Goal: Check status: Check status

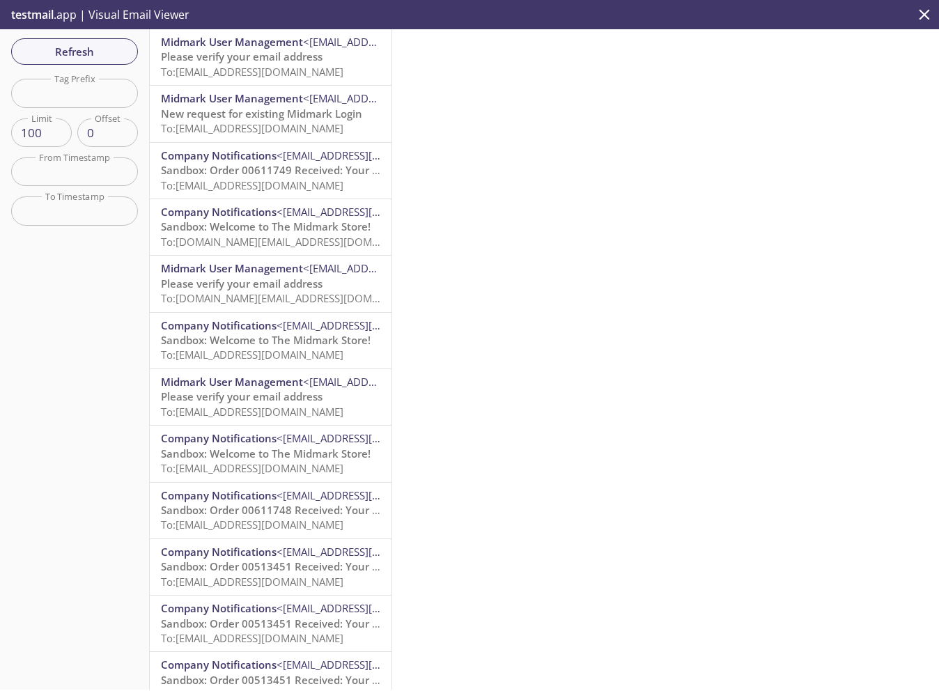
click at [297, 59] on span "Please verify your email address" at bounding box center [242, 56] width 162 height 14
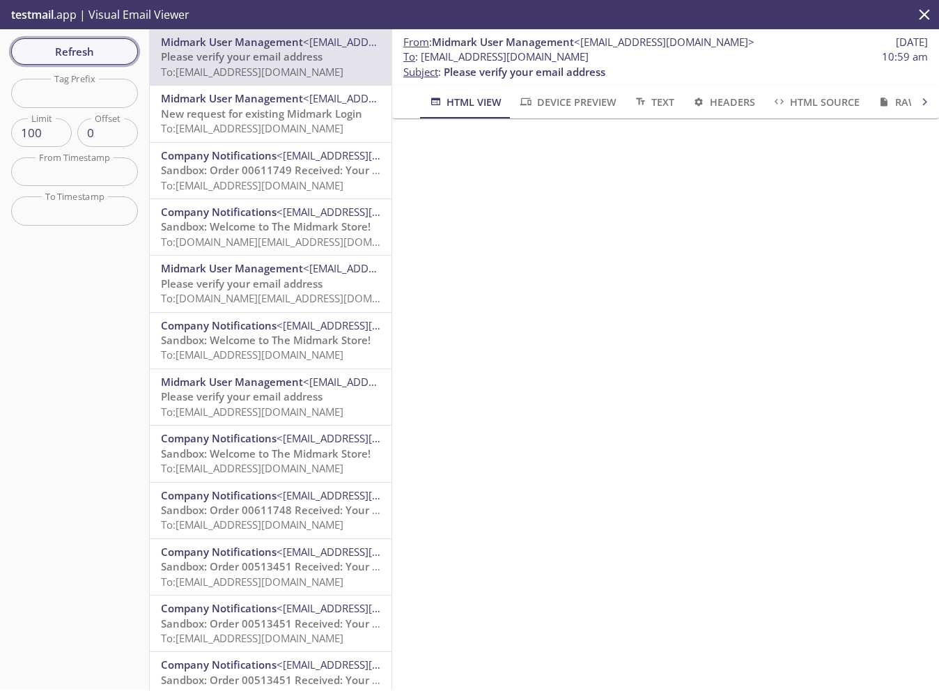
click at [114, 55] on span "Refresh" at bounding box center [74, 51] width 104 height 18
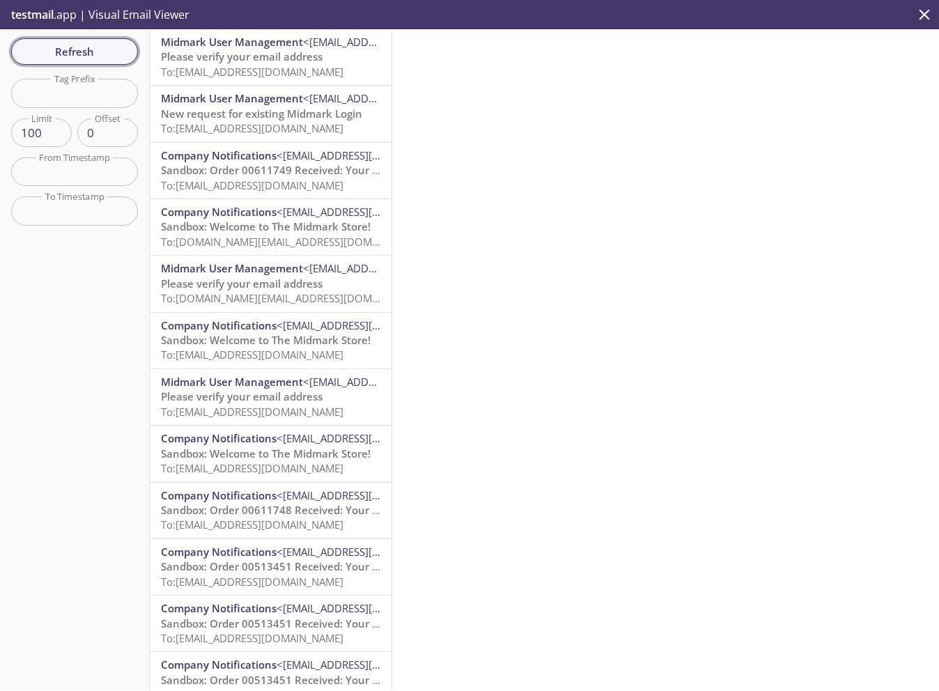
click at [89, 51] on span "Refresh" at bounding box center [74, 51] width 104 height 18
click at [311, 65] on span "To: [EMAIL_ADDRESS][DOMAIN_NAME]" at bounding box center [252, 72] width 182 height 14
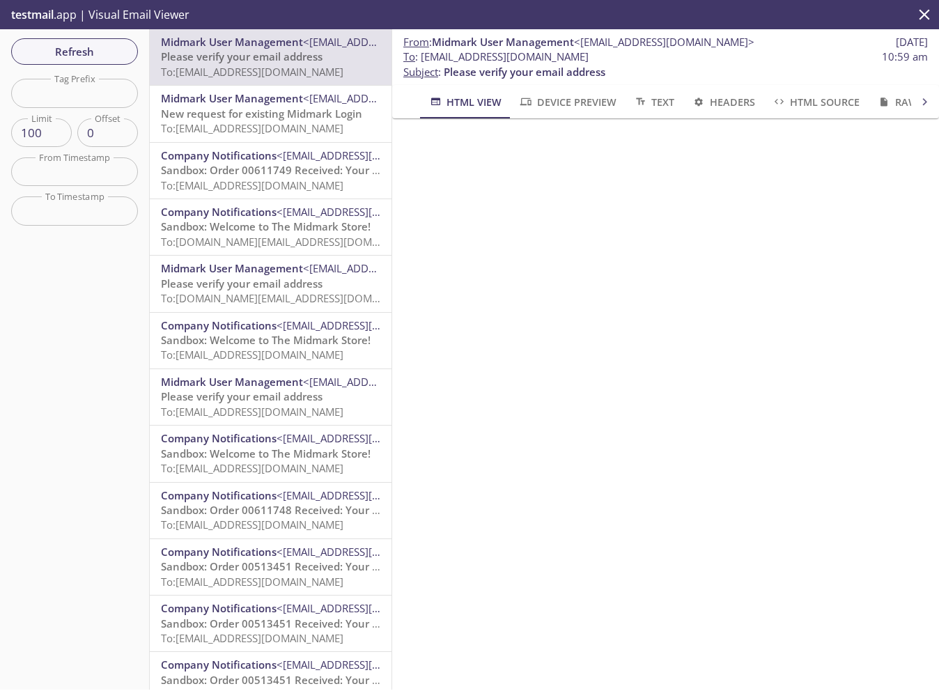
click at [324, 112] on span "New request for existing Midmark Login" at bounding box center [261, 114] width 201 height 14
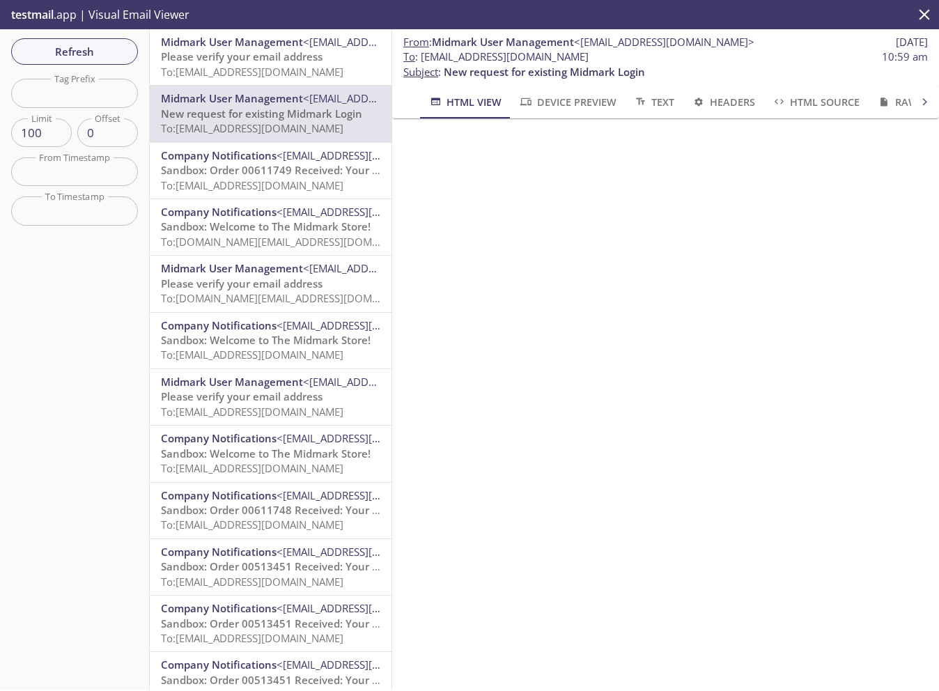
click at [276, 70] on span "To: [EMAIL_ADDRESS][DOMAIN_NAME]" at bounding box center [252, 72] width 182 height 14
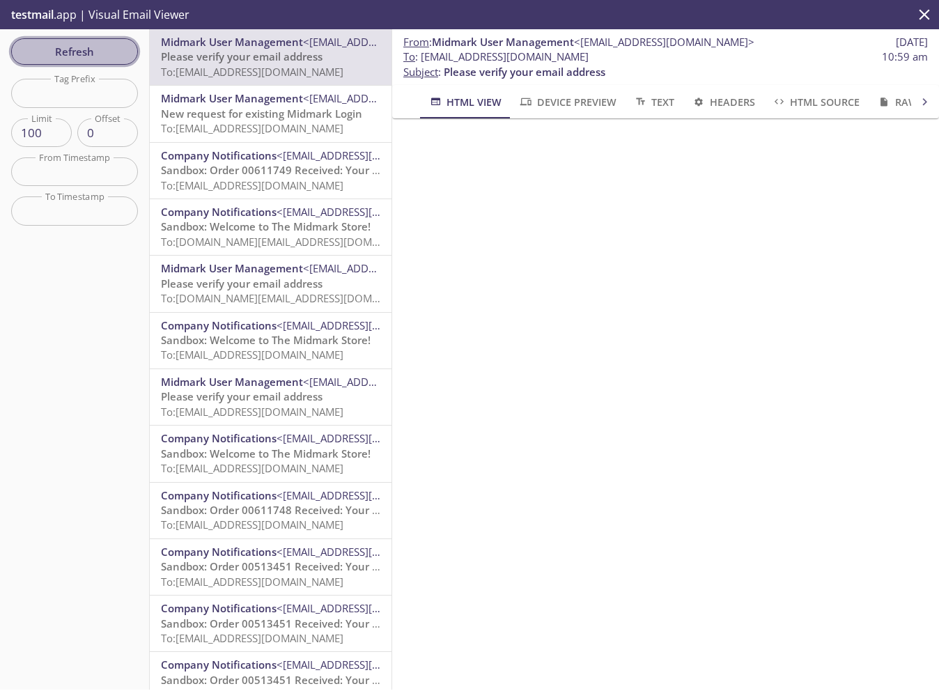
click at [76, 42] on span "Refresh" at bounding box center [74, 51] width 104 height 18
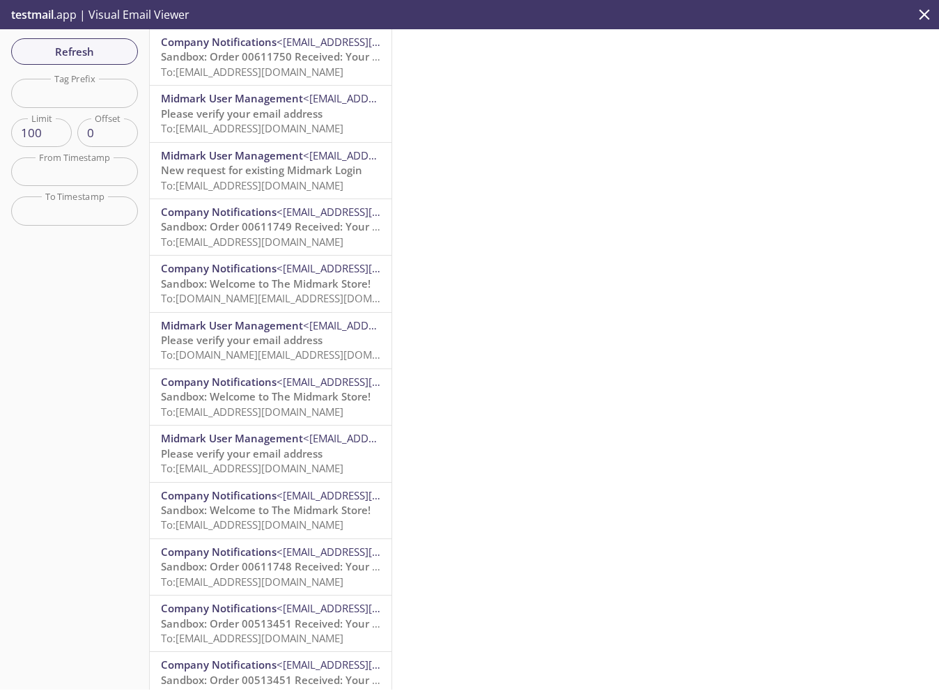
click at [251, 63] on span "Sandbox: Order 00611750 Received: Your order is being processed!" at bounding box center [328, 56] width 335 height 14
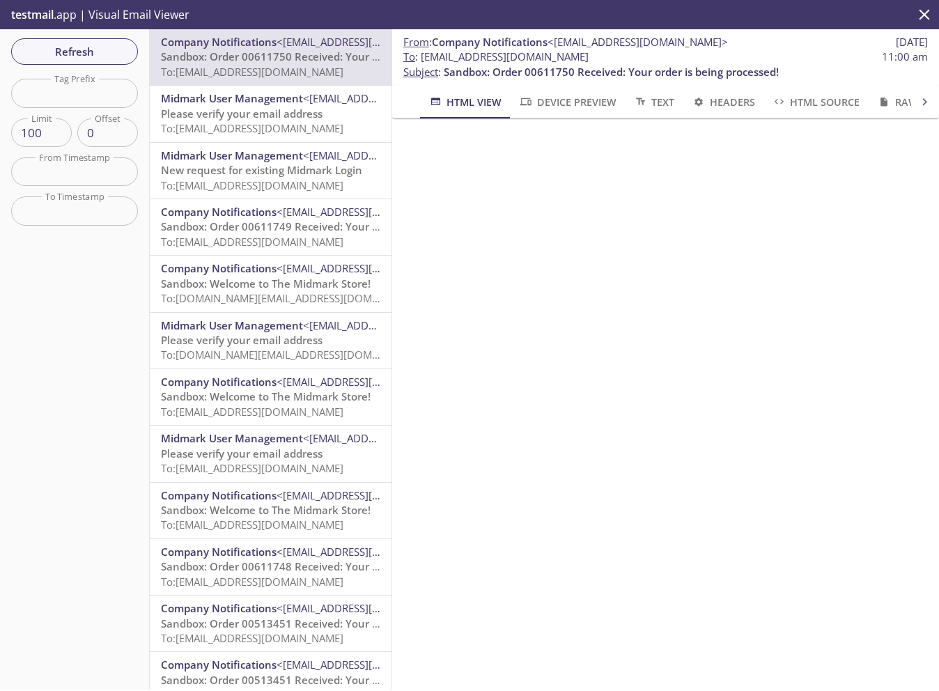
scroll to position [370, 0]
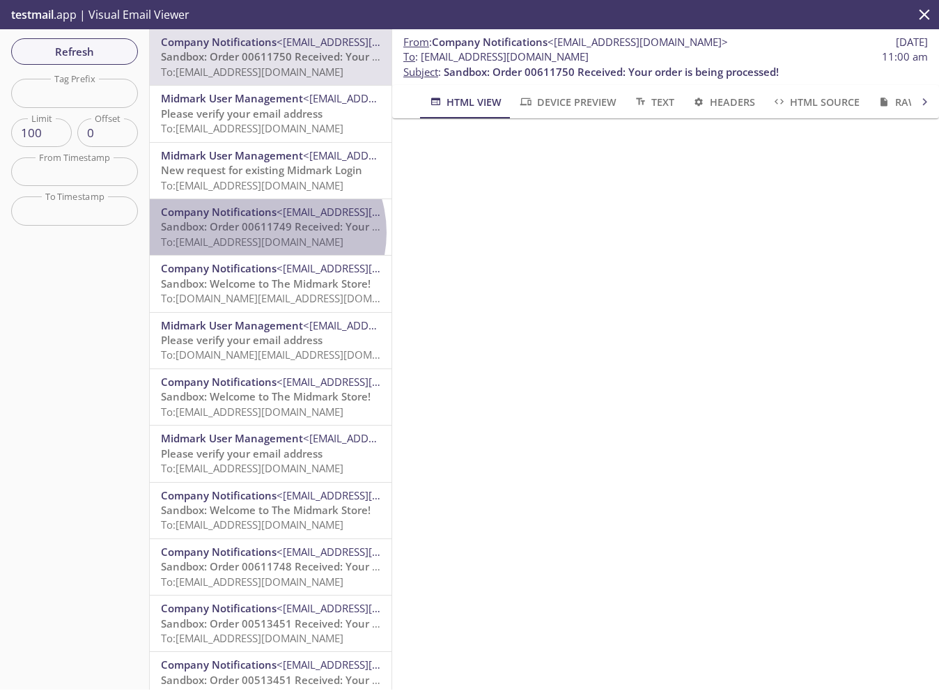
click at [265, 233] on span "Sandbox: Order 00611749 Received: Your order is being processed!" at bounding box center [328, 226] width 335 height 14
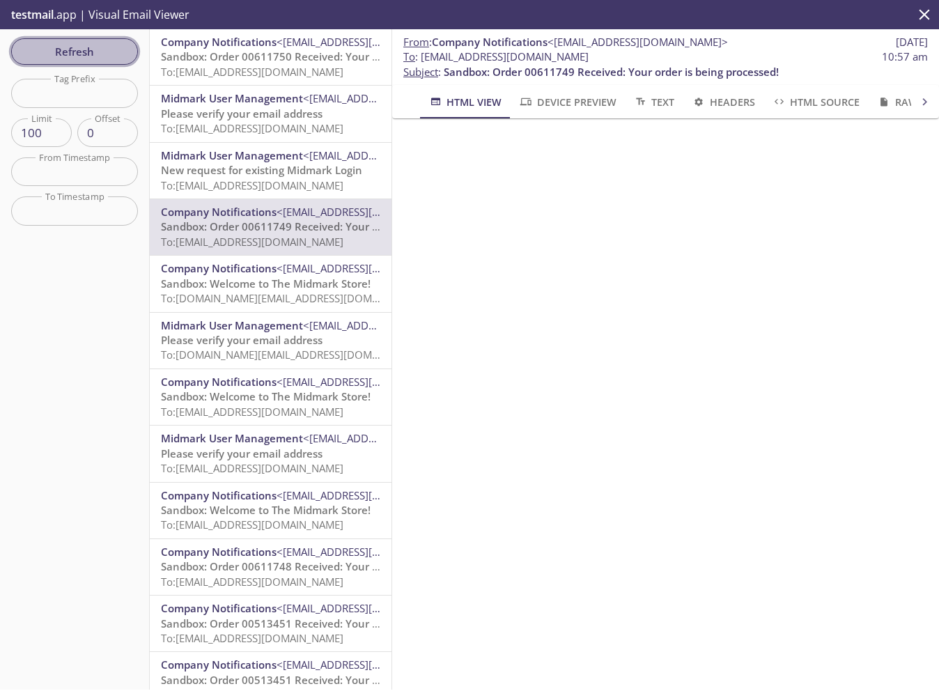
click at [97, 52] on span "Refresh" at bounding box center [74, 51] width 104 height 18
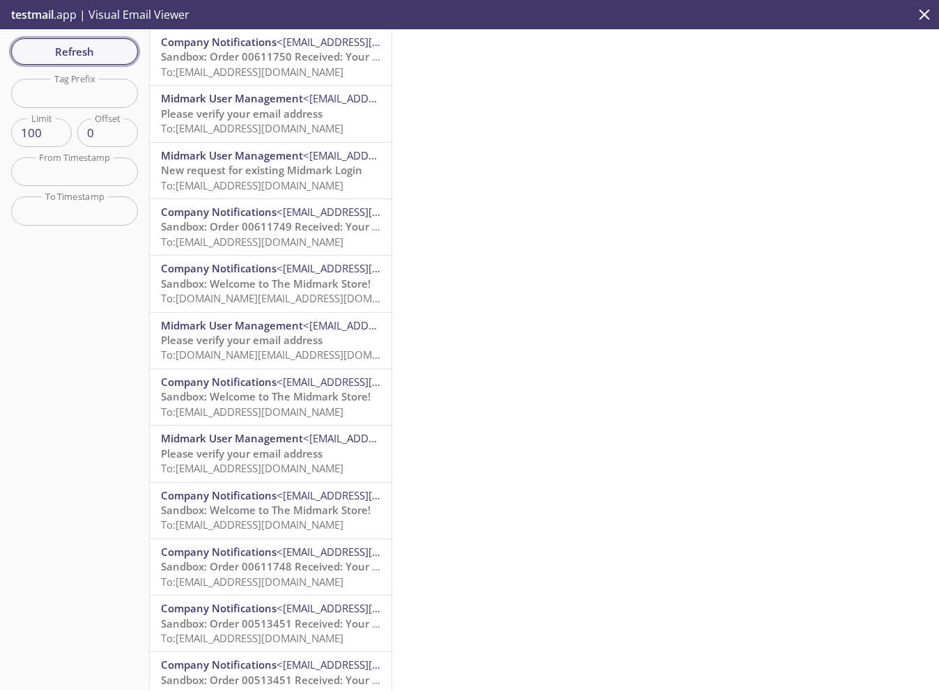
click at [106, 52] on span "Refresh" at bounding box center [74, 51] width 104 height 18
click at [84, 49] on span "Refresh" at bounding box center [74, 51] width 104 height 18
click at [84, 46] on span "Refresh" at bounding box center [74, 51] width 104 height 18
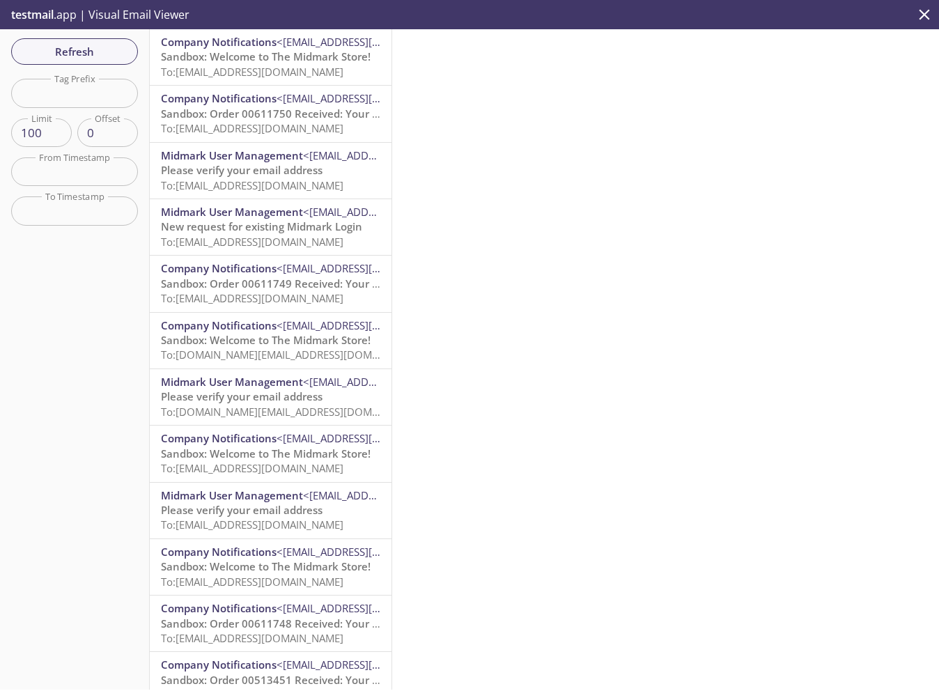
click at [281, 59] on span "Sandbox: Welcome to The Midmark Store!" at bounding box center [266, 56] width 210 height 14
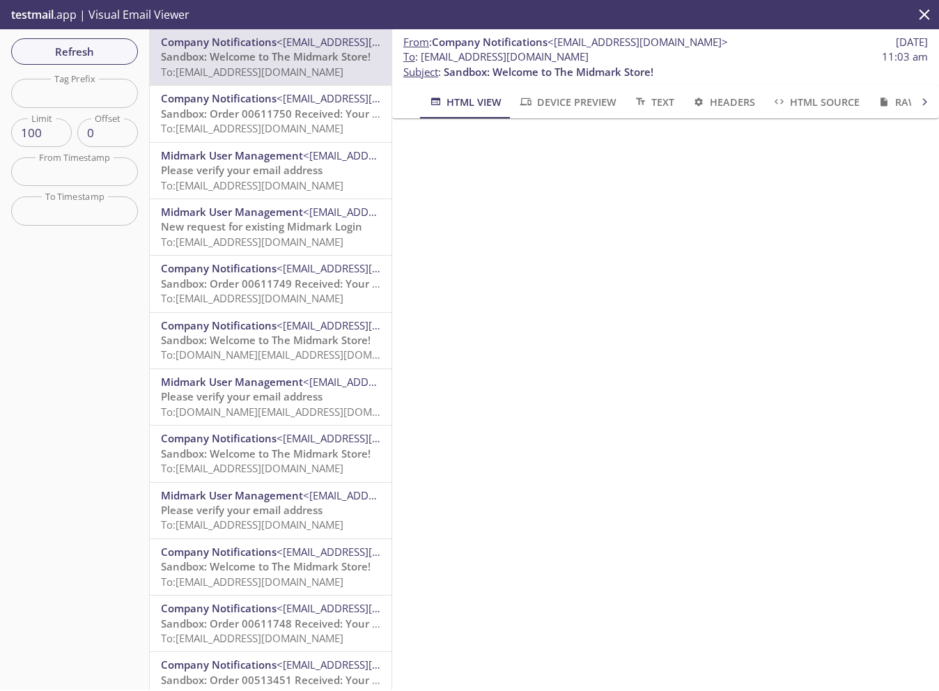
click at [285, 118] on span "Sandbox: Order 00611750 Received: Your order is being processed!" at bounding box center [328, 114] width 335 height 14
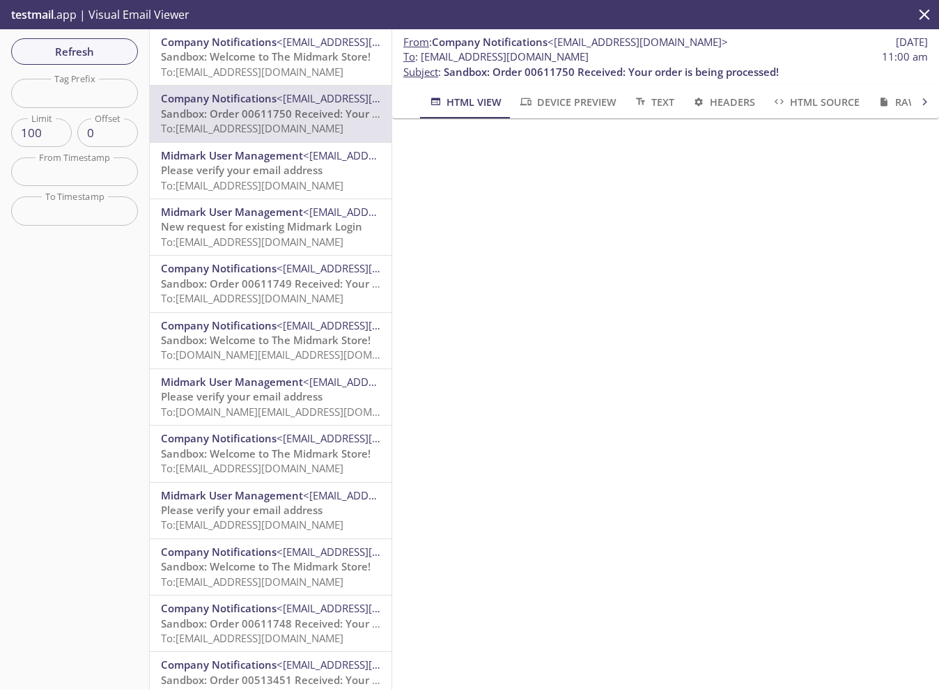
scroll to position [370, 0]
click at [85, 51] on span "Refresh" at bounding box center [74, 51] width 104 height 18
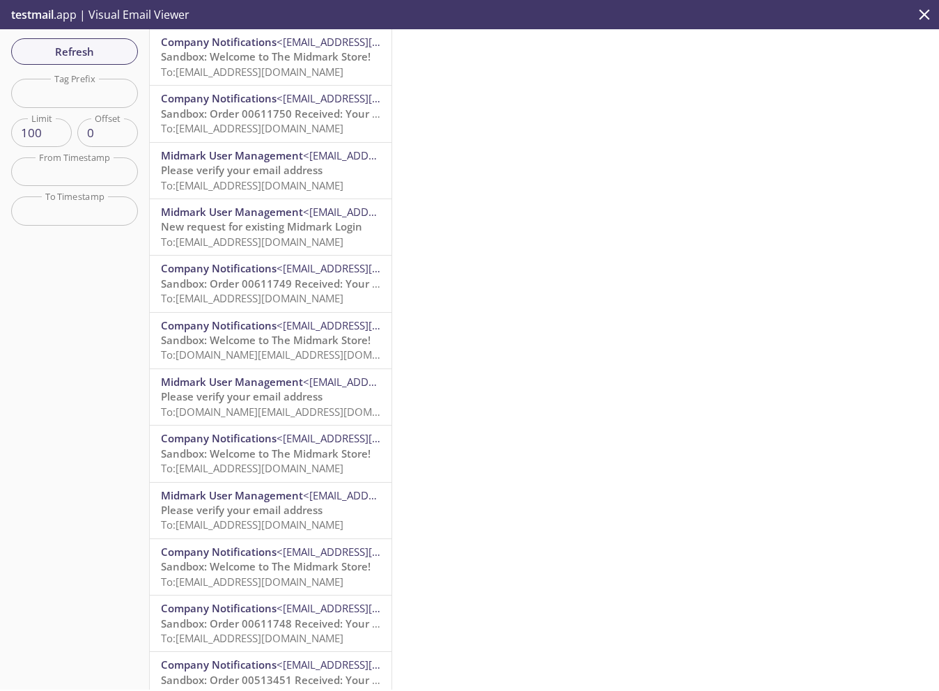
click at [302, 72] on span "To: [EMAIL_ADDRESS][DOMAIN_NAME]" at bounding box center [252, 72] width 182 height 14
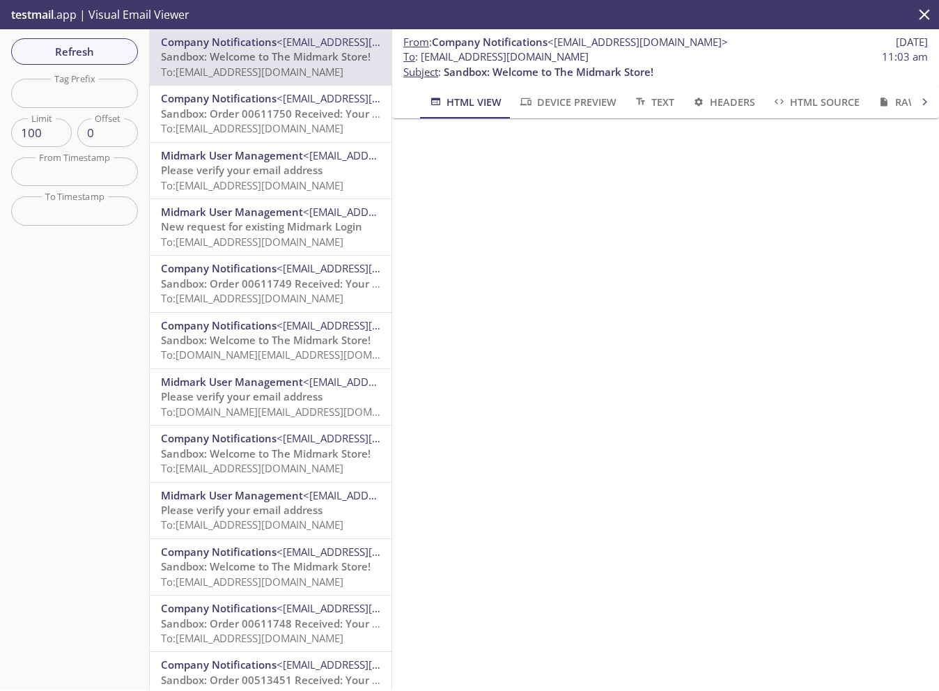
click at [279, 104] on span "<[EMAIL_ADDRESS][DOMAIN_NAME]>" at bounding box center [366, 98] width 180 height 14
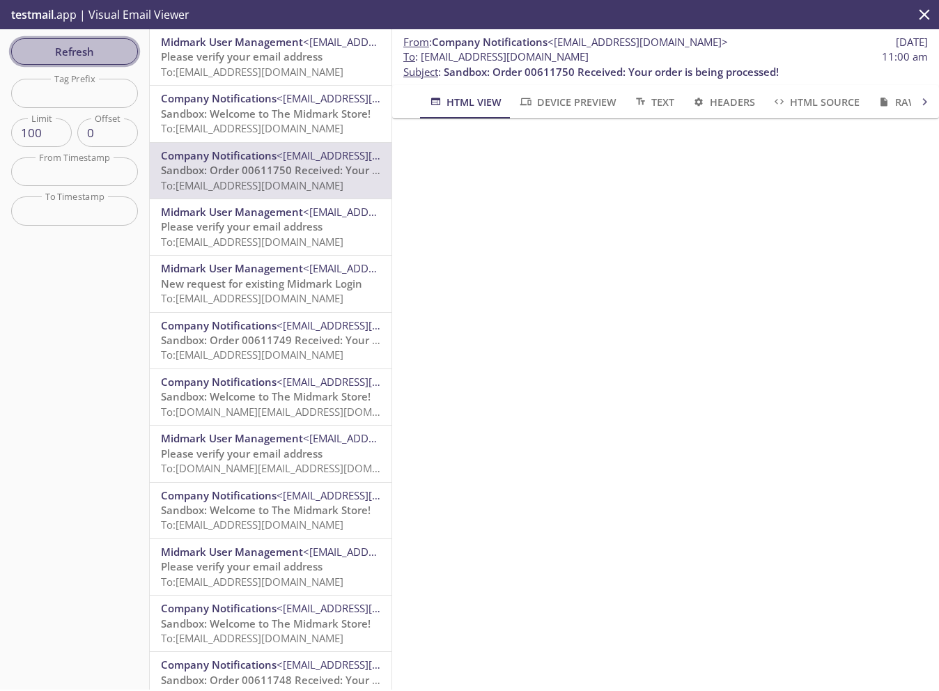
click at [92, 48] on span "Refresh" at bounding box center [74, 51] width 104 height 18
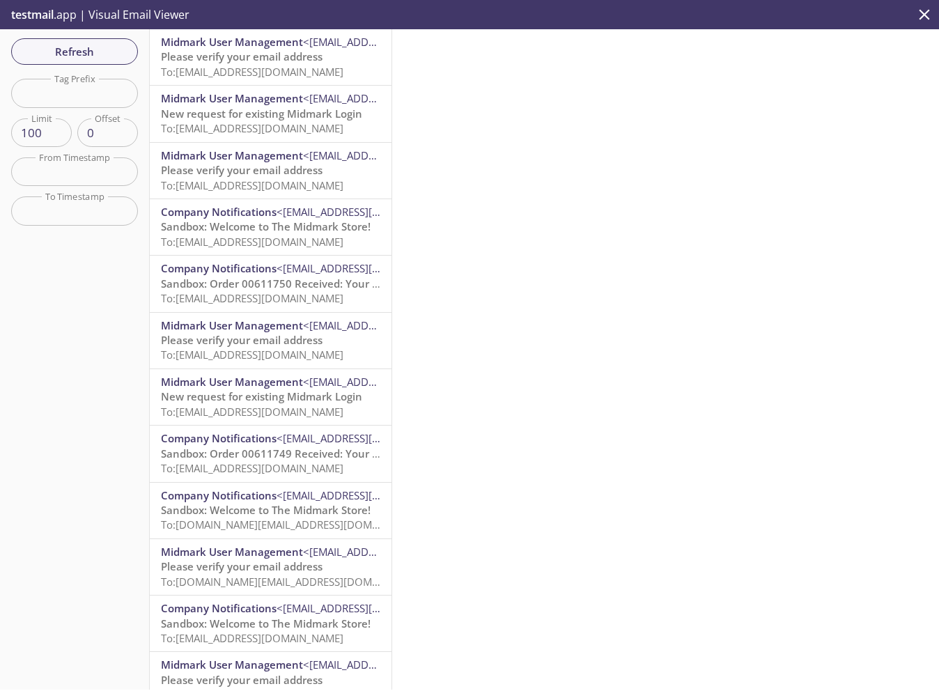
click at [265, 229] on span "Sandbox: Welcome to The Midmark Store!" at bounding box center [266, 226] width 210 height 14
